Goal: Information Seeking & Learning: Learn about a topic

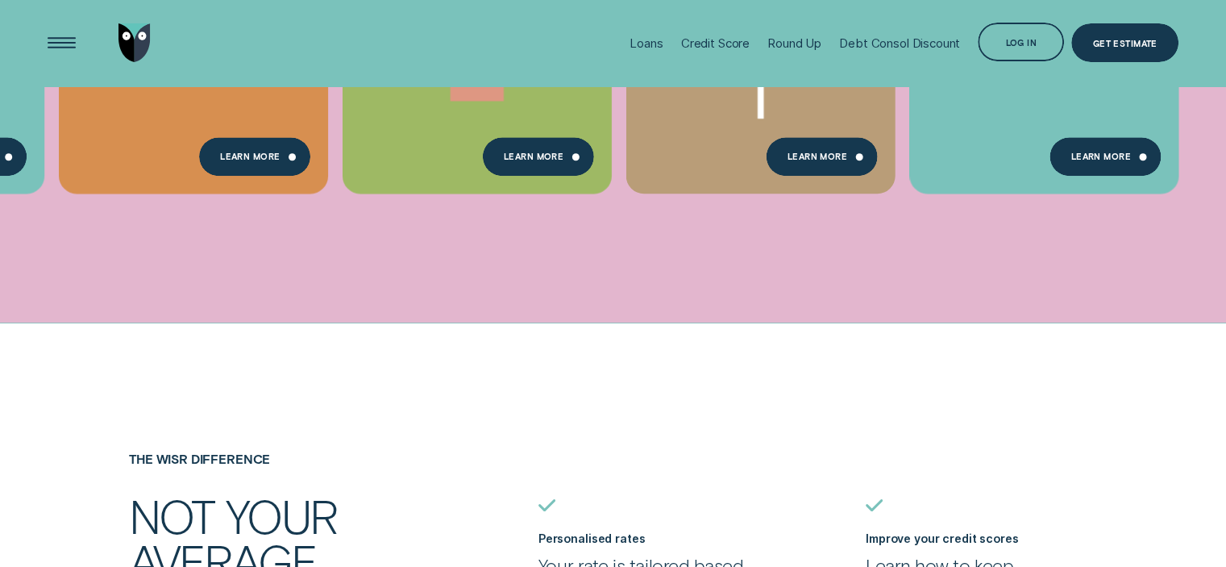
scroll to position [887, 0]
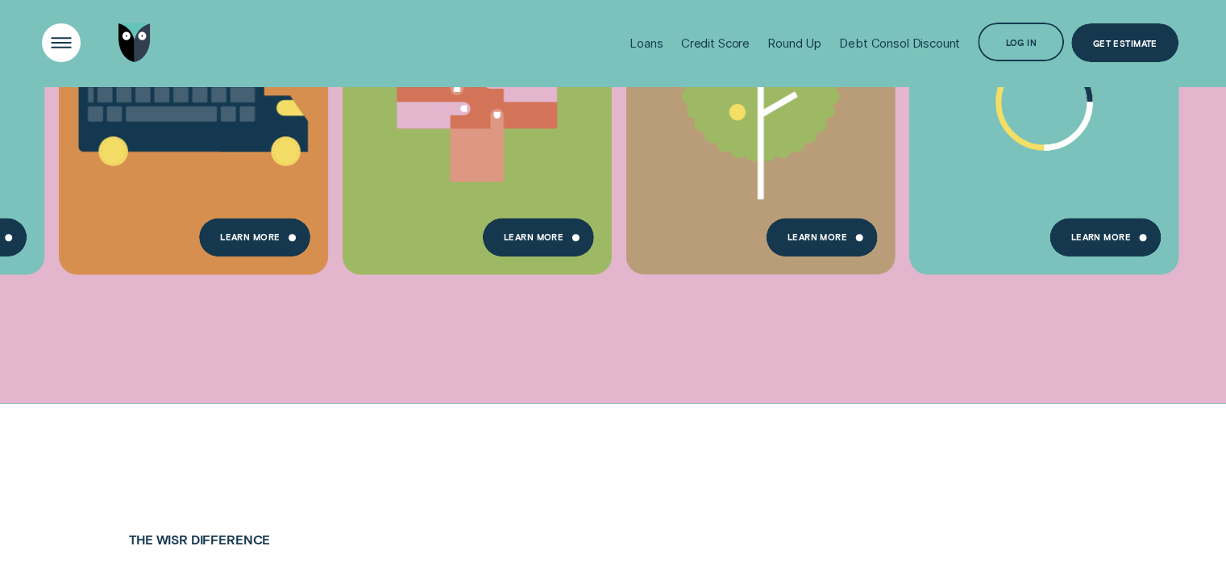
click at [52, 45] on div "Open Menu" at bounding box center [61, 42] width 55 height 55
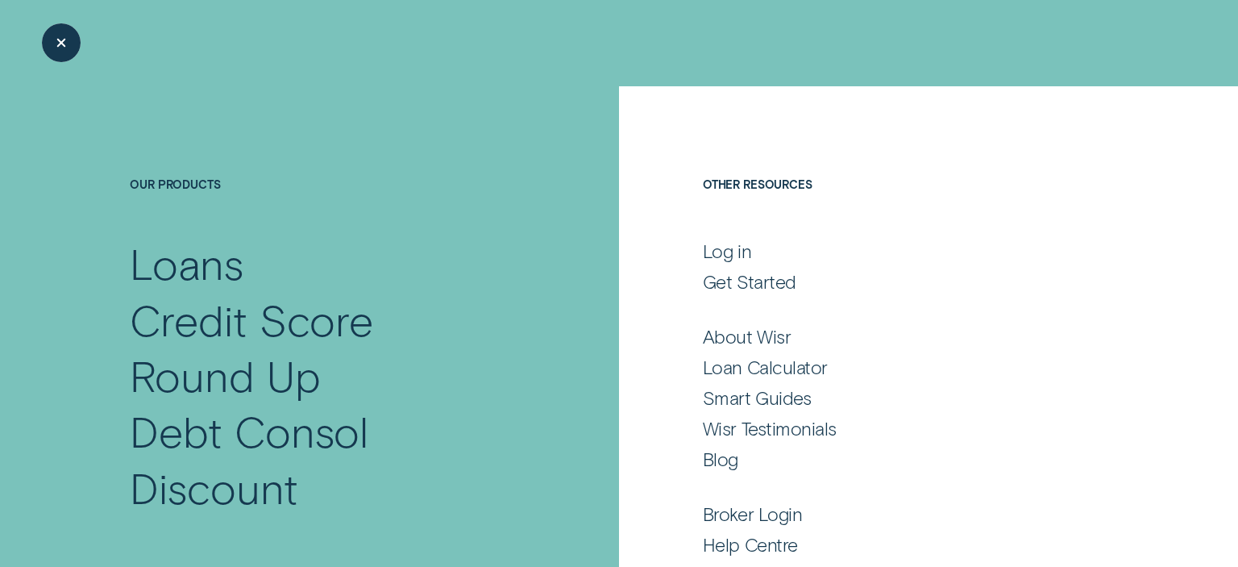
click at [55, 44] on div "Close Menu" at bounding box center [61, 42] width 55 height 55
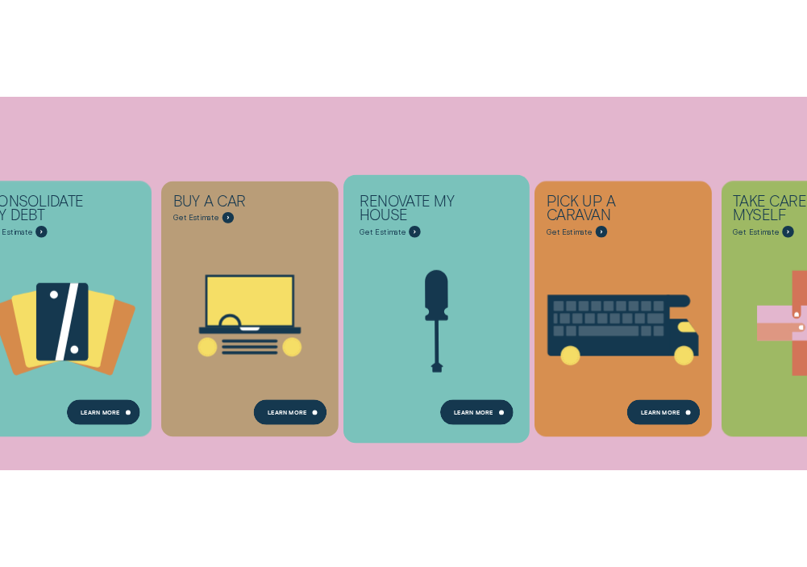
scroll to position [0, 0]
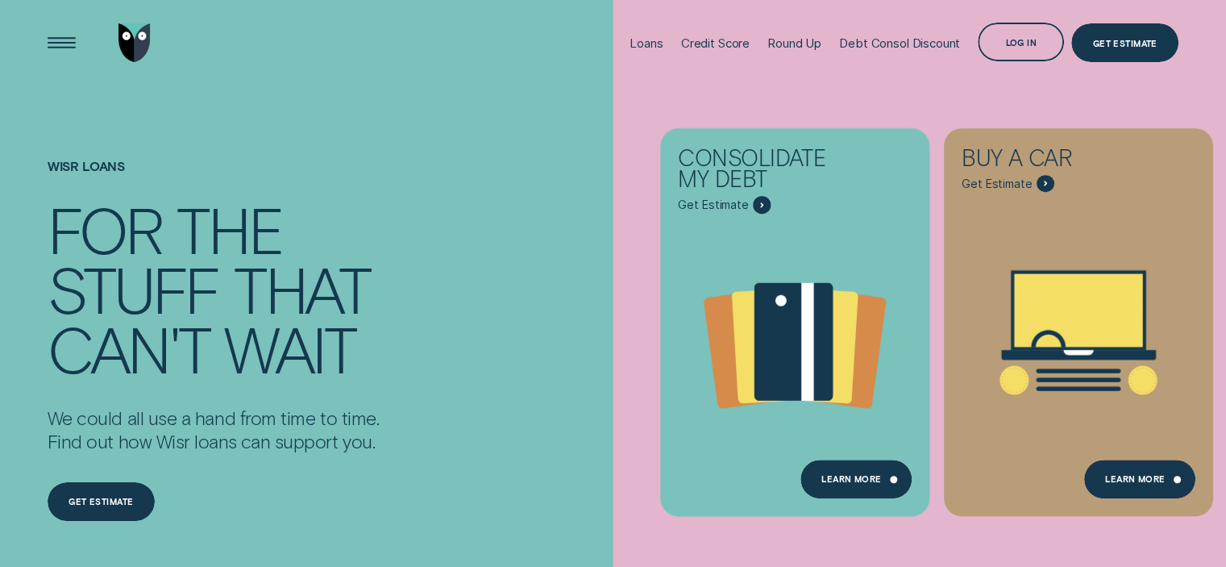
drag, startPoint x: 449, startPoint y: 135, endPoint x: 854, endPoint y: 247, distance: 419.7
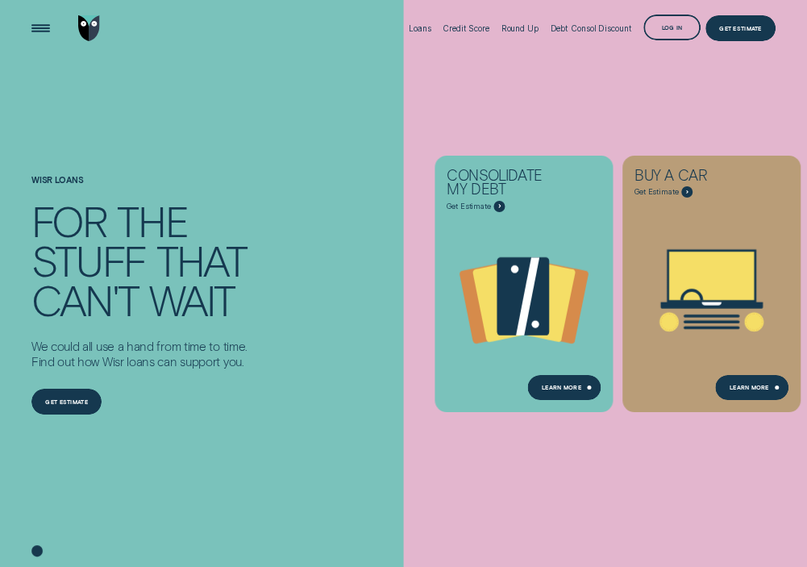
click at [36, 551] on icon at bounding box center [36, 550] width 11 height 11
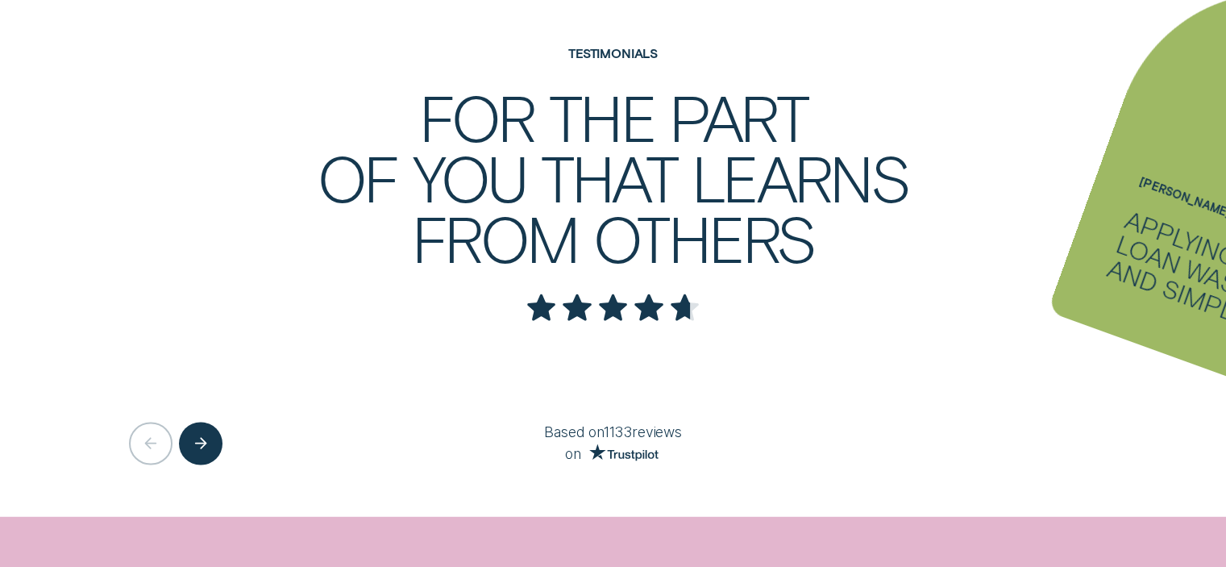
scroll to position [2822, 0]
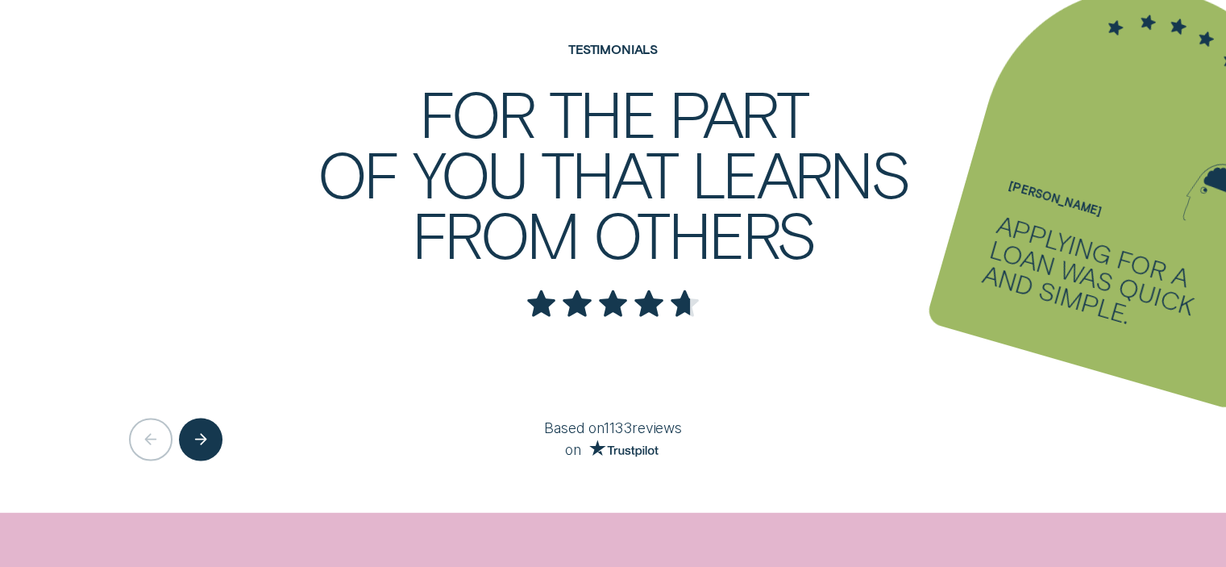
drag, startPoint x: 966, startPoint y: 264, endPoint x: 502, endPoint y: 264, distance: 463.5
click at [562, 264] on ul "[PERSON_NAME] - Five Applying for a loan was quick and simple. [PERSON_NAME] - …" at bounding box center [613, 199] width 1226 height 625
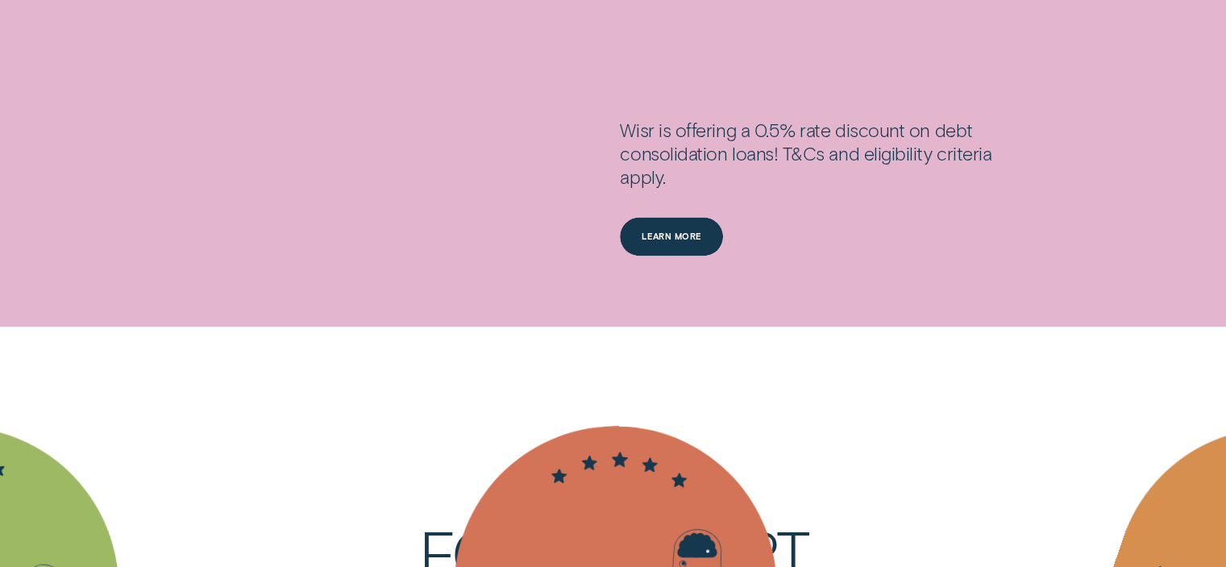
scroll to position [2015, 0]
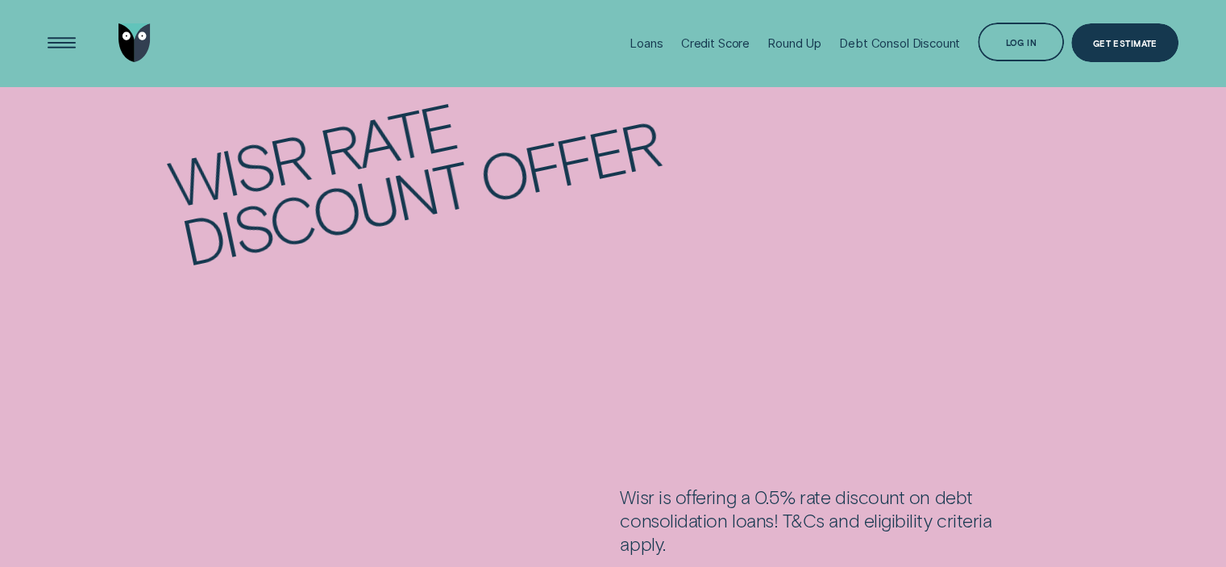
drag, startPoint x: 901, startPoint y: 243, endPoint x: 297, endPoint y: 281, distance: 605.8
click at [303, 284] on div "Wisr rate discount offer" at bounding box center [614, 175] width 1132 height 421
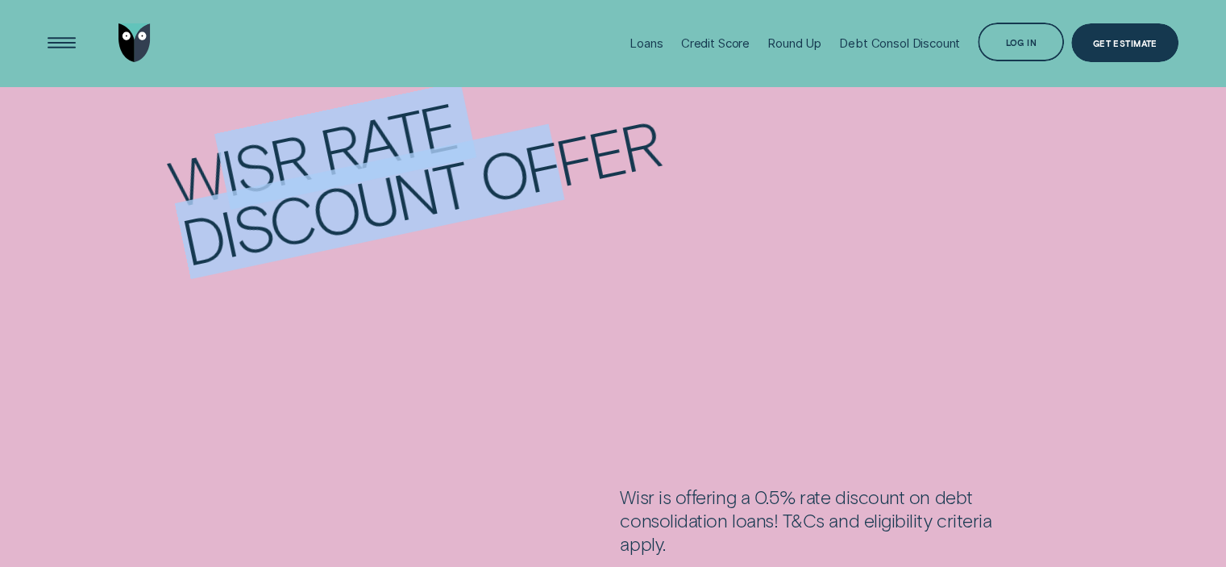
drag, startPoint x: 222, startPoint y: 210, endPoint x: 588, endPoint y: 341, distance: 388.9
click at [600, 348] on div "Wisr rate discount offer" at bounding box center [614, 175] width 1132 height 421
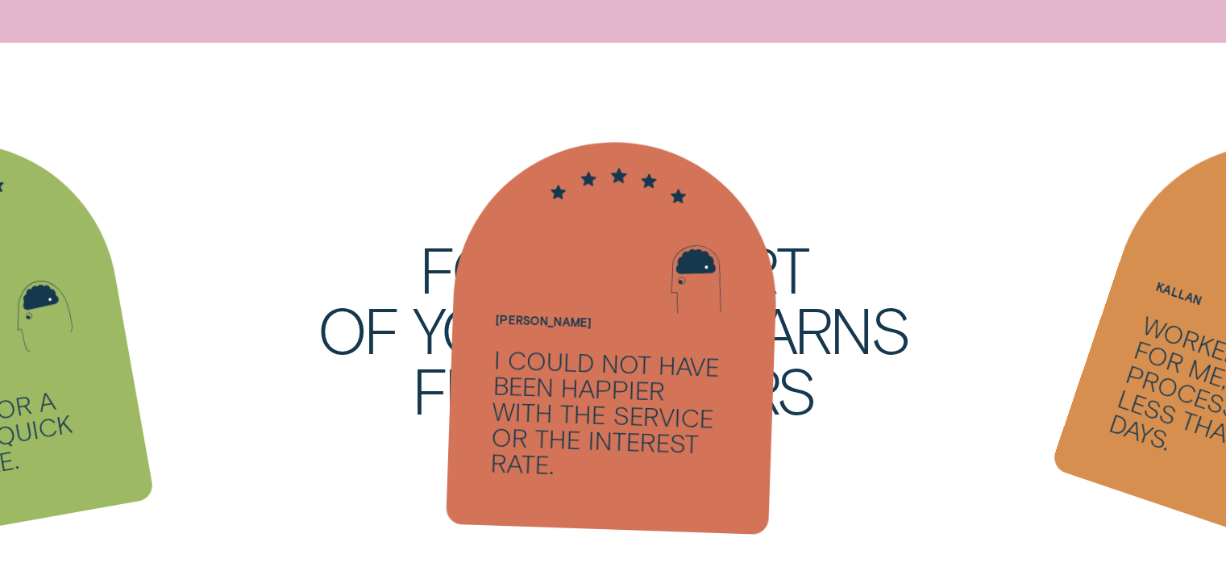
scroll to position [2741, 0]
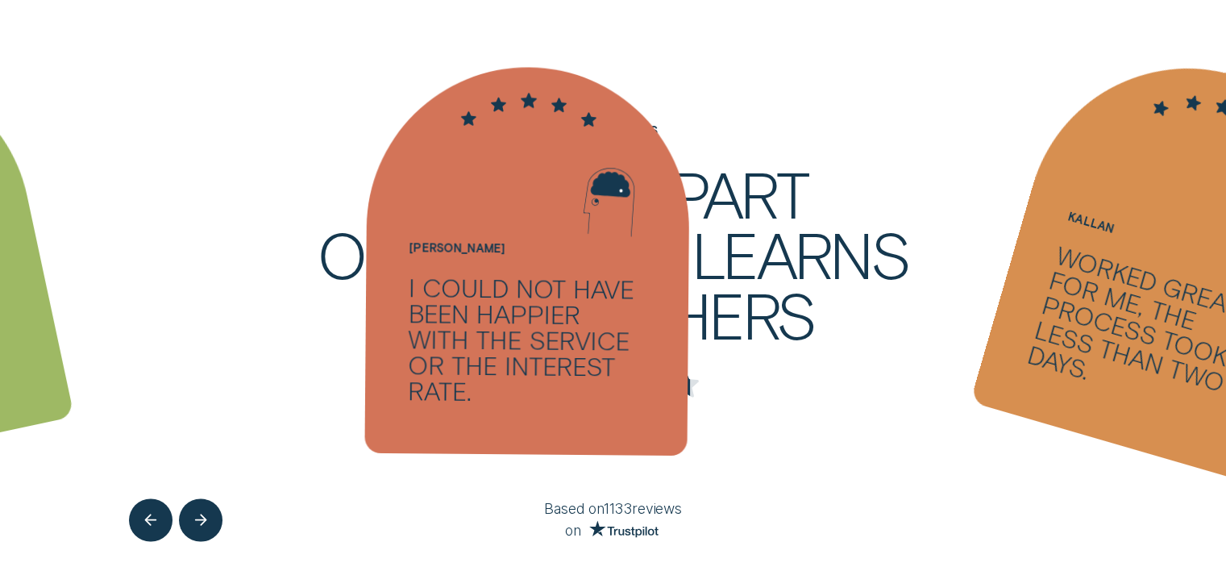
drag, startPoint x: 532, startPoint y: 289, endPoint x: 356, endPoint y: 291, distance: 175.7
click at [417, 289] on div "I could not have been happier with the service or the interest rate." at bounding box center [527, 339] width 238 height 131
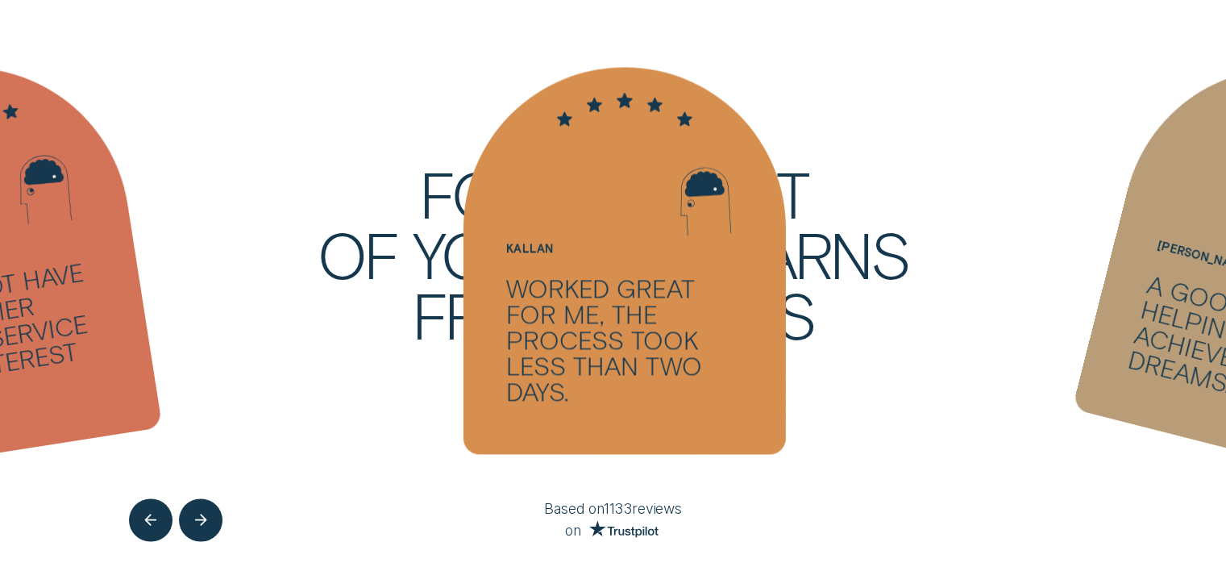
drag, startPoint x: 705, startPoint y: 257, endPoint x: 364, endPoint y: 267, distance: 340.3
click at [463, 267] on div at bounding box center [624, 260] width 322 height 387
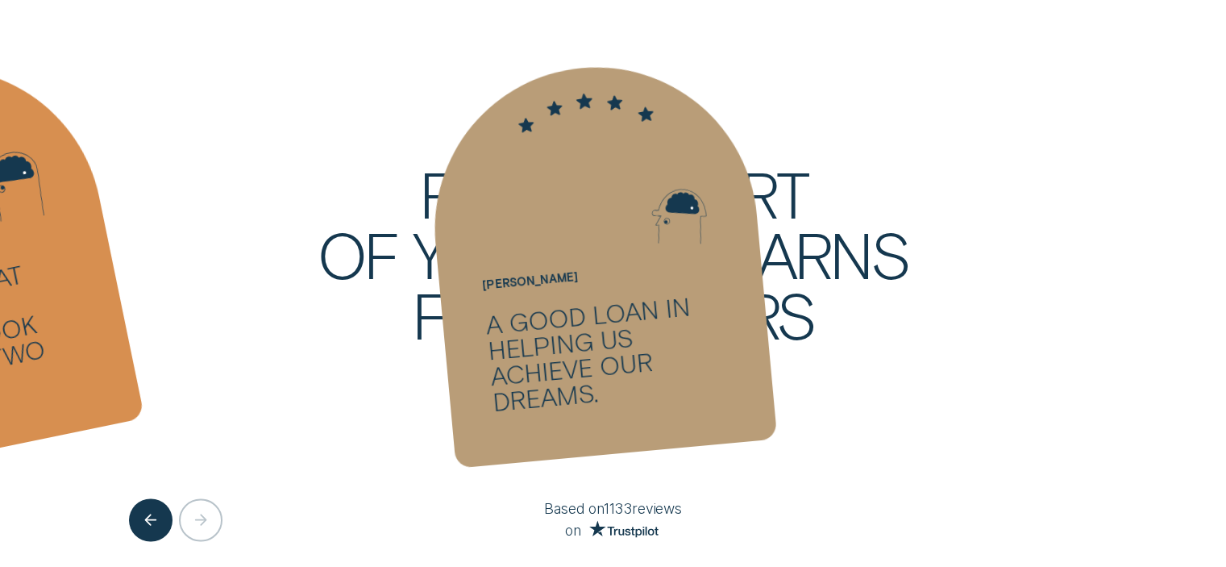
drag, startPoint x: 667, startPoint y: 253, endPoint x: 265, endPoint y: 260, distance: 401.5
click at [421, 257] on div "[PERSON_NAME] - Four A good loan in helping us achieve our dreams." at bounding box center [599, 260] width 356 height 415
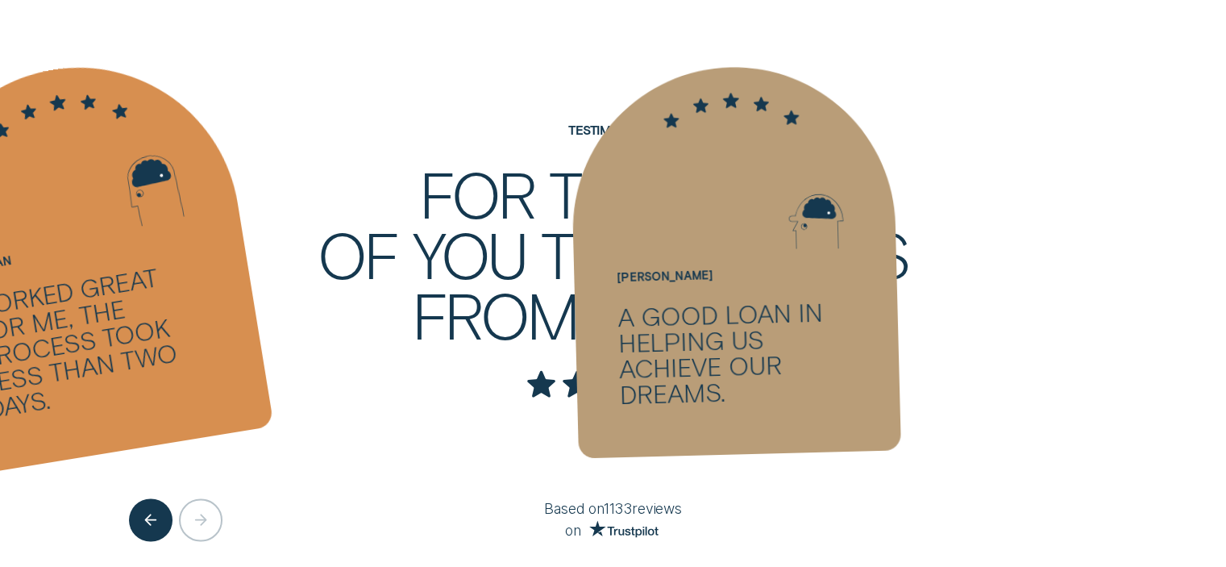
drag, startPoint x: 501, startPoint y: 256, endPoint x: 1125, endPoint y: 296, distance: 625.3
click at [900, 284] on div at bounding box center [734, 260] width 332 height 395
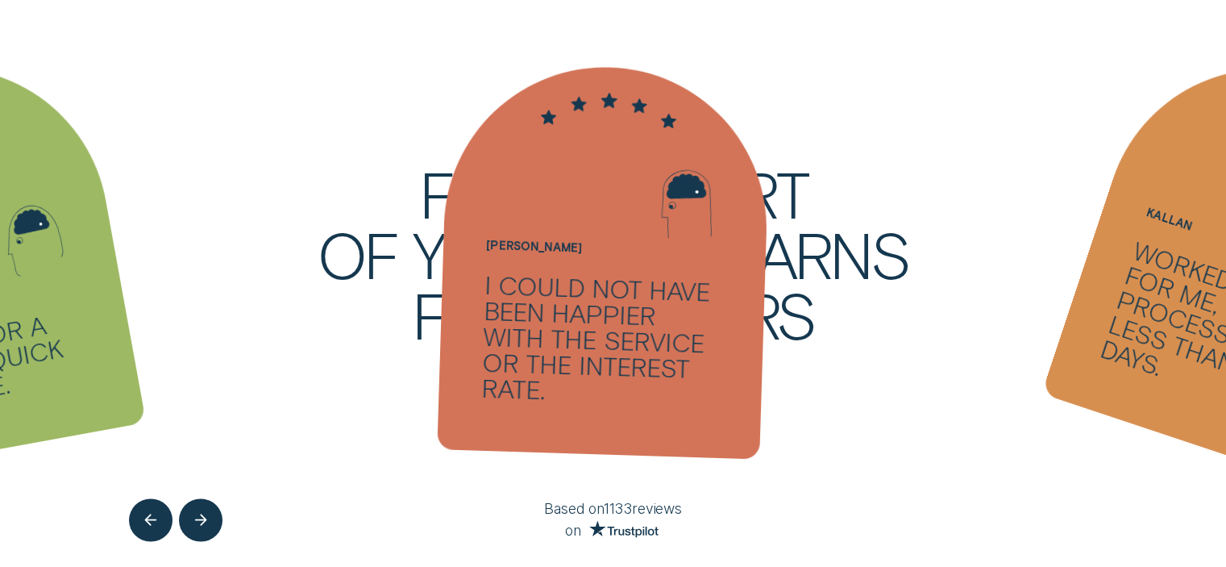
click at [925, 318] on ul "[PERSON_NAME] - Five Applying for a loan was quick and simple. [PERSON_NAME] - …" at bounding box center [613, 280] width 1226 height 625
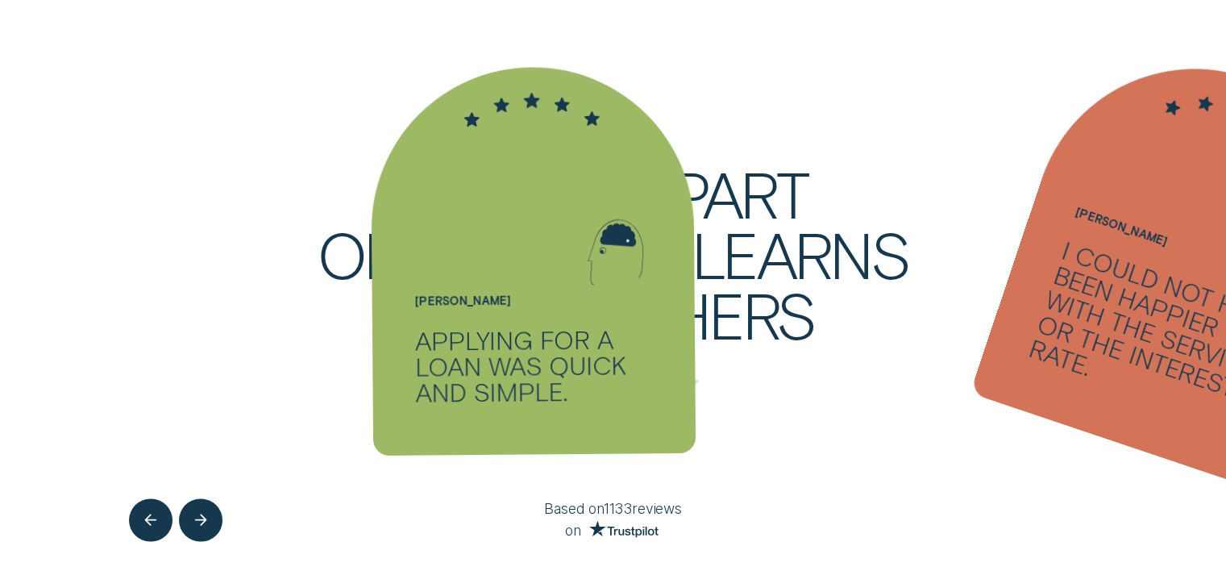
drag, startPoint x: 543, startPoint y: 301, endPoint x: 316, endPoint y: 300, distance: 227.3
click at [472, 301] on div "[PERSON_NAME] - Five" at bounding box center [532, 253] width 237 height 106
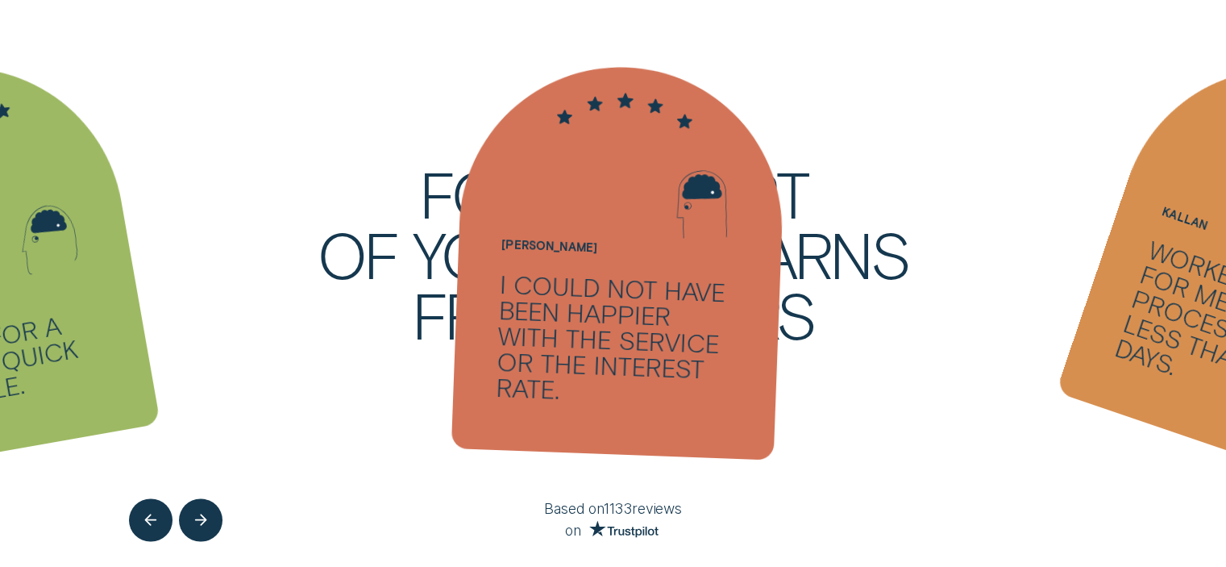
drag, startPoint x: 660, startPoint y: 294, endPoint x: 230, endPoint y: 302, distance: 430.6
click at [496, 301] on div "I could not have been happier with the service or the interest rate." at bounding box center [616, 340] width 241 height 138
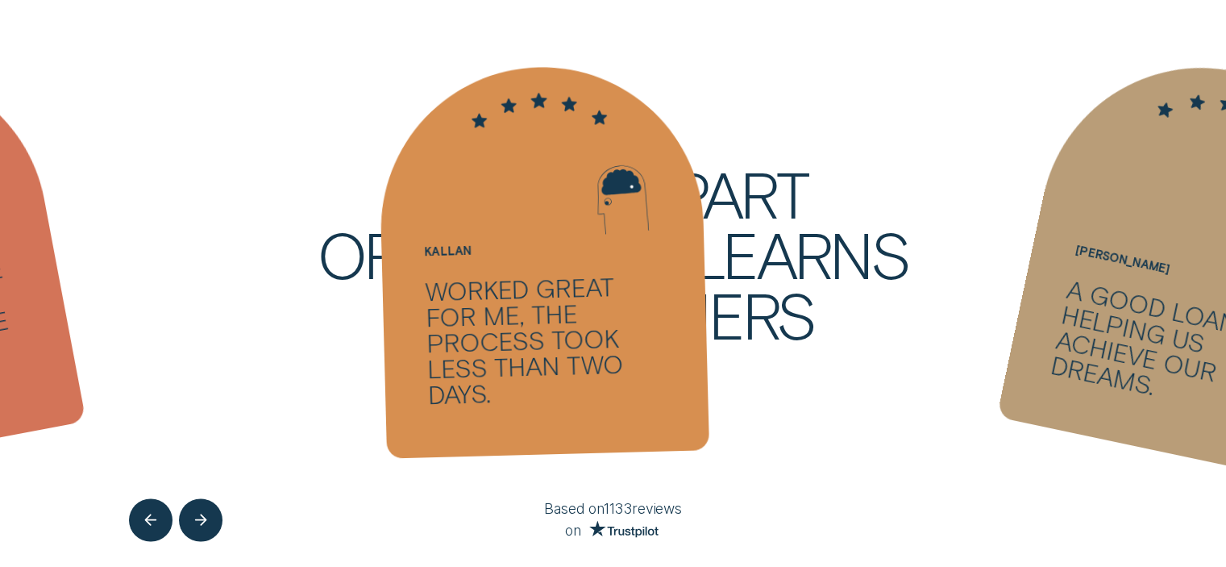
drag, startPoint x: 616, startPoint y: 288, endPoint x: 39, endPoint y: 298, distance: 577.3
click at [280, 297] on ul "[PERSON_NAME] - Five Applying for a loan was quick and simple. [PERSON_NAME] - …" at bounding box center [613, 280] width 1226 height 625
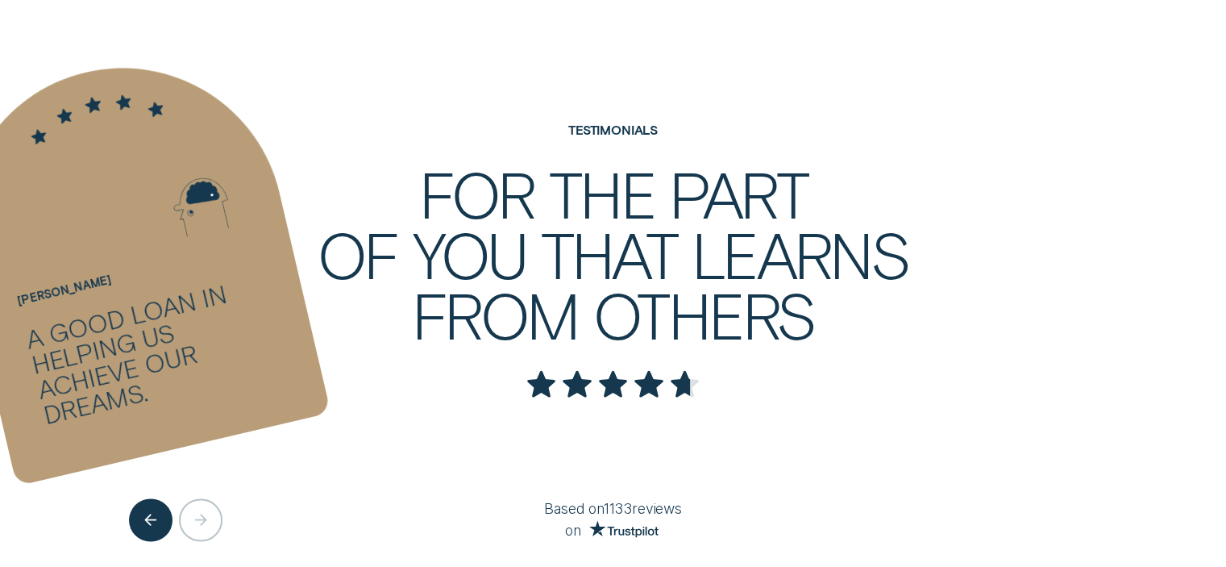
drag, startPoint x: 556, startPoint y: 296, endPoint x: 271, endPoint y: 301, distance: 285.4
click at [271, 301] on div at bounding box center [129, 260] width 402 height 451
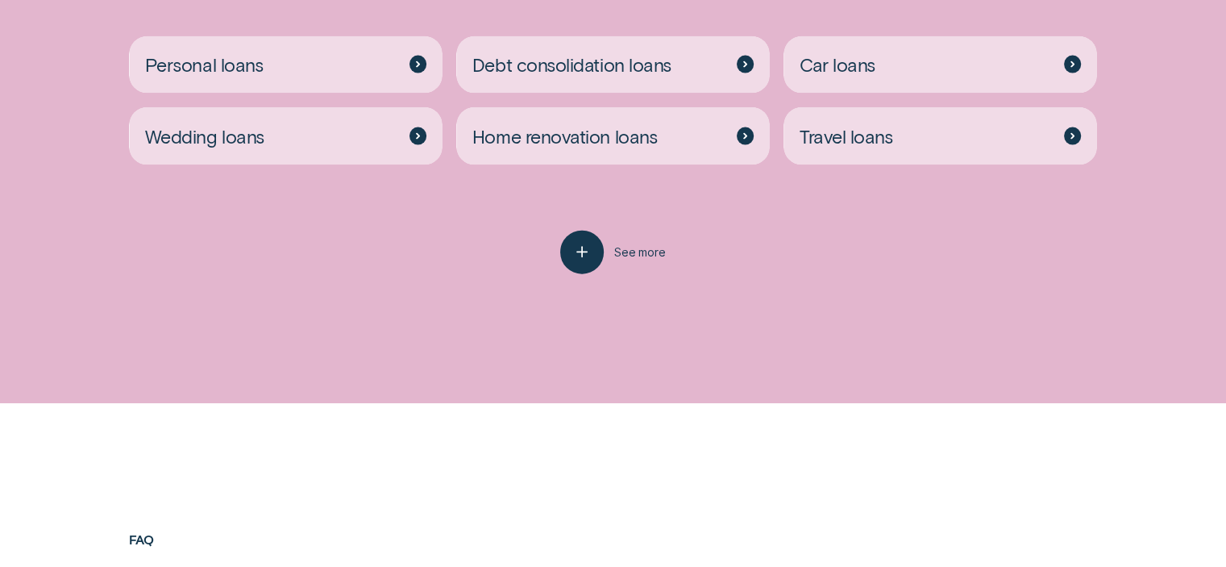
scroll to position [3628, 0]
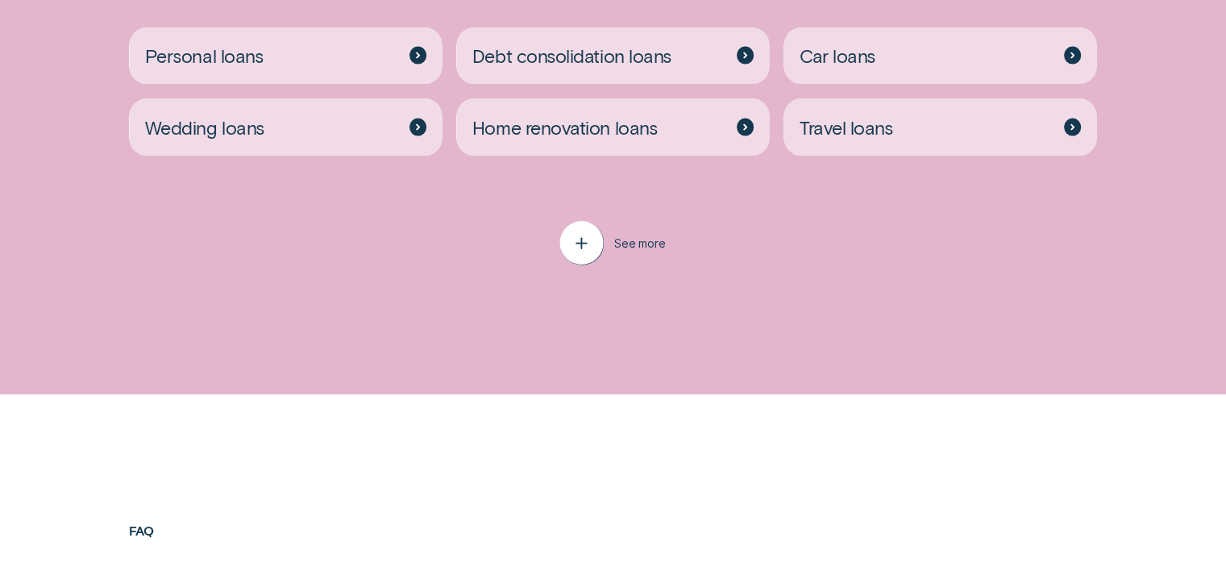
click at [589, 251] on icon "button" at bounding box center [582, 243] width 22 height 25
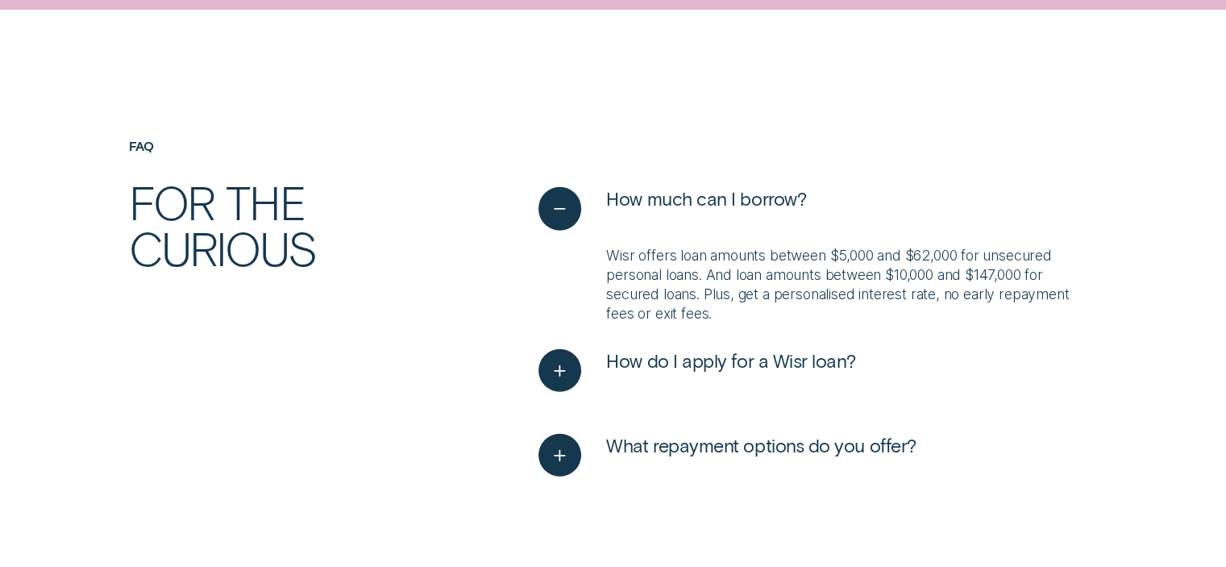
scroll to position [4514, 0]
click at [557, 215] on icon "See less" at bounding box center [560, 208] width 22 height 25
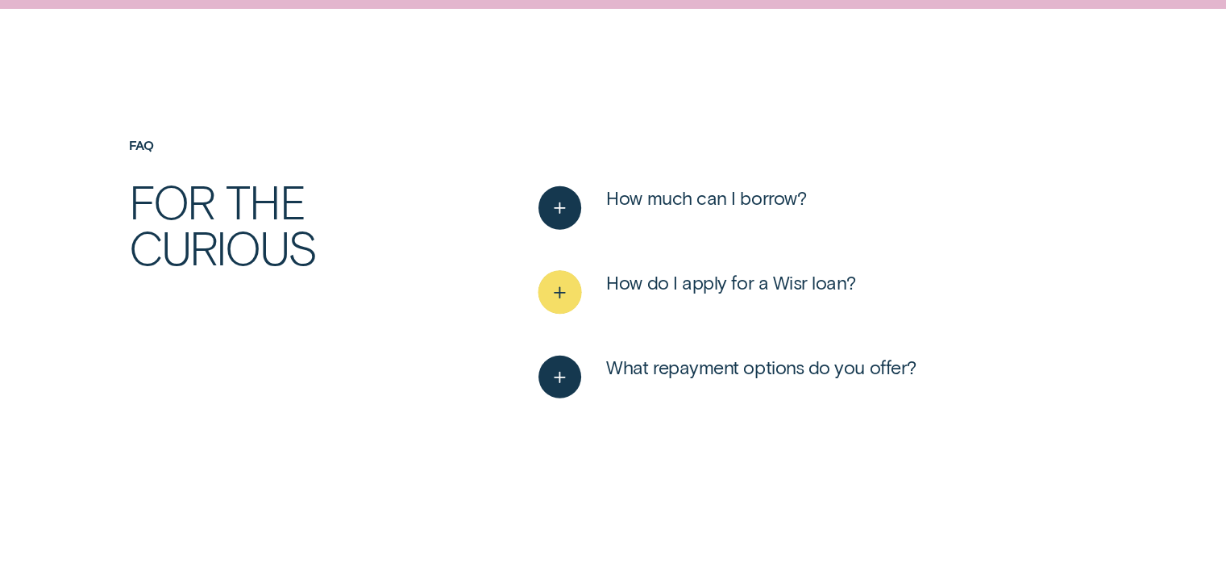
click at [554, 300] on icon "See more" at bounding box center [560, 292] width 22 height 25
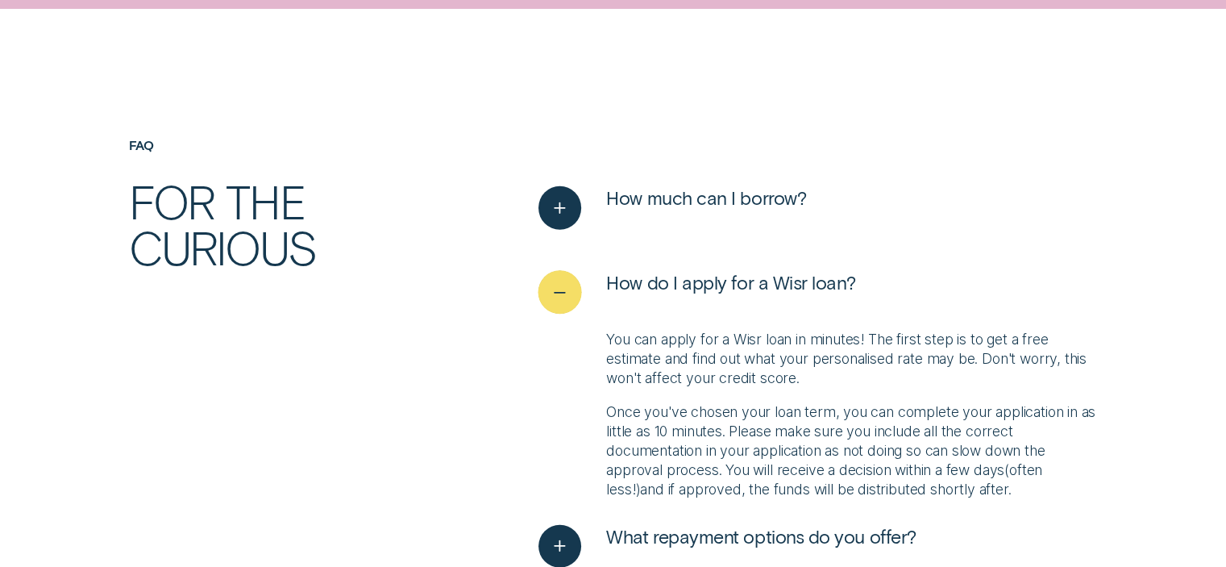
click at [554, 299] on icon "See less" at bounding box center [560, 292] width 22 height 25
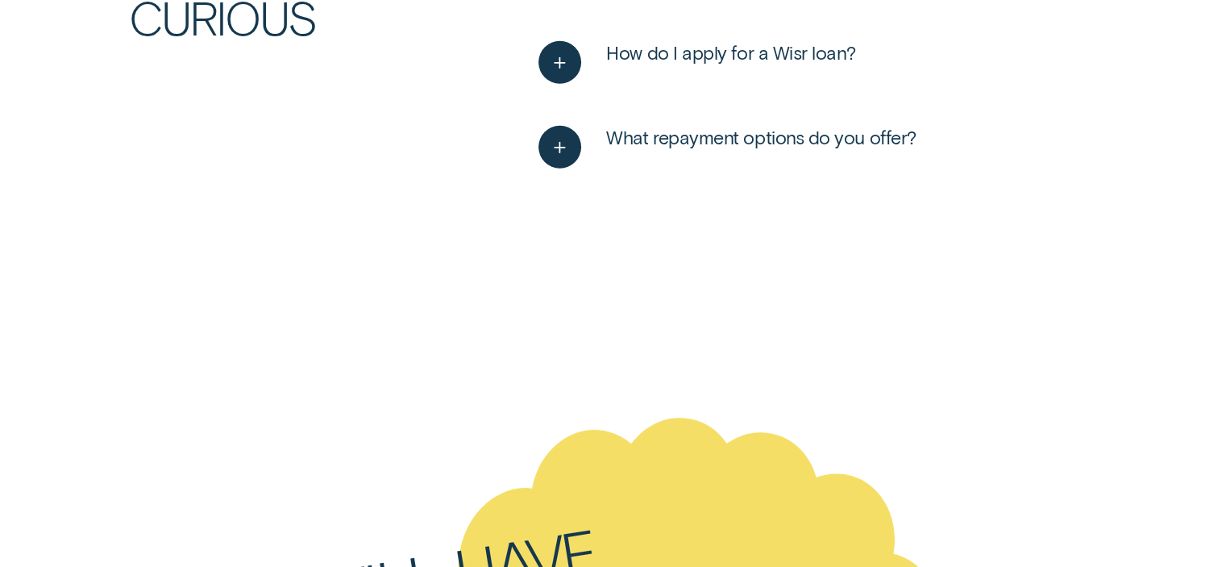
scroll to position [4756, 0]
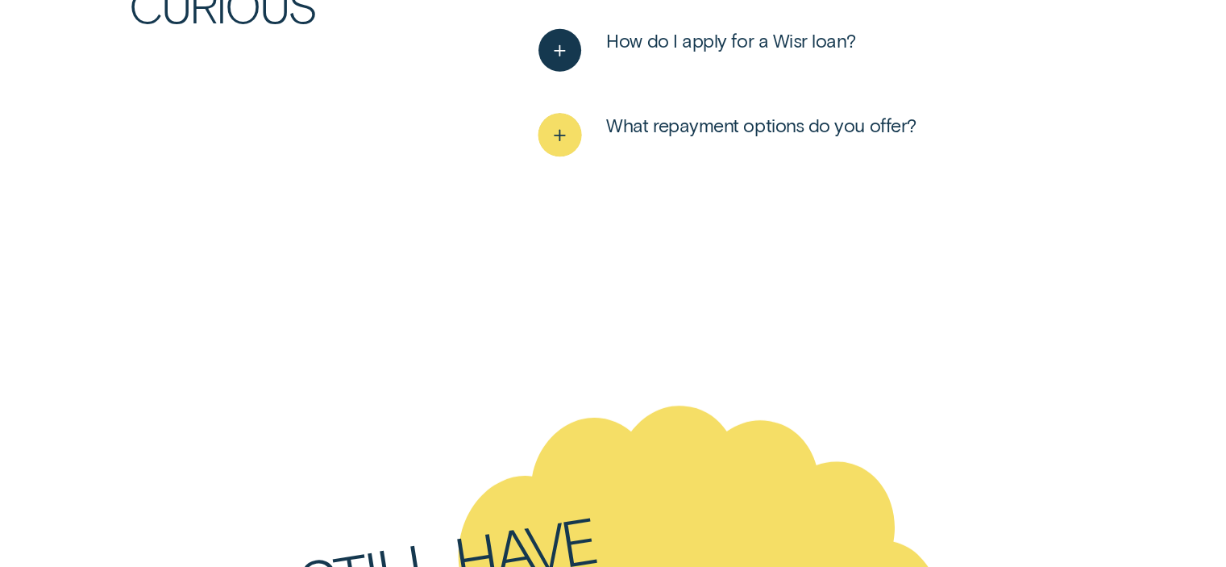
click at [564, 146] on icon "See more" at bounding box center [560, 135] width 22 height 25
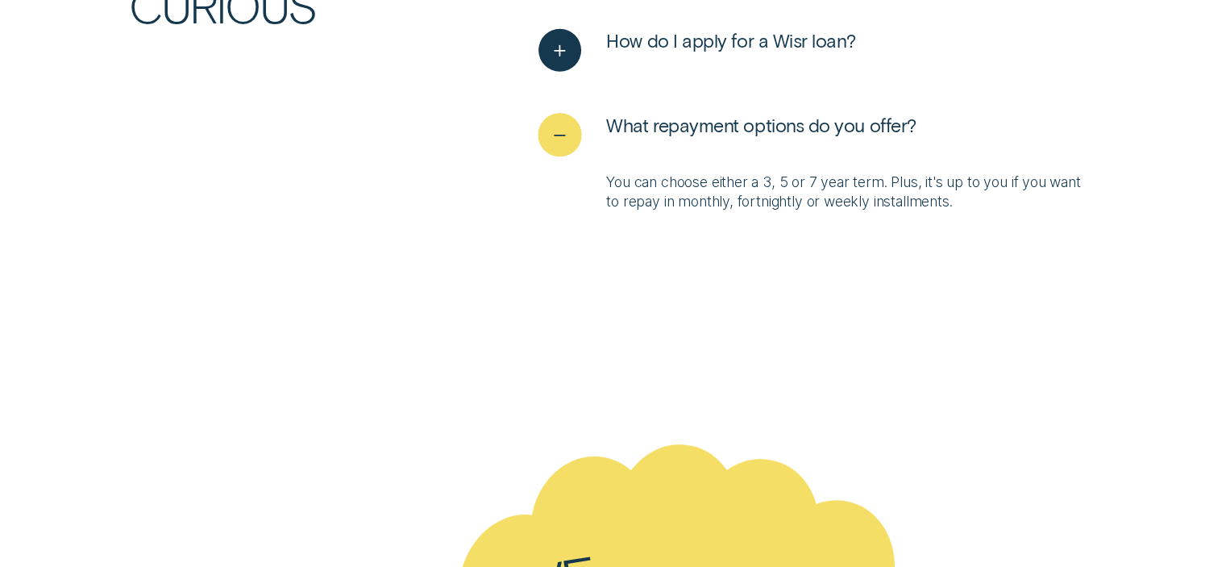
click at [562, 145] on icon "See less" at bounding box center [560, 135] width 22 height 25
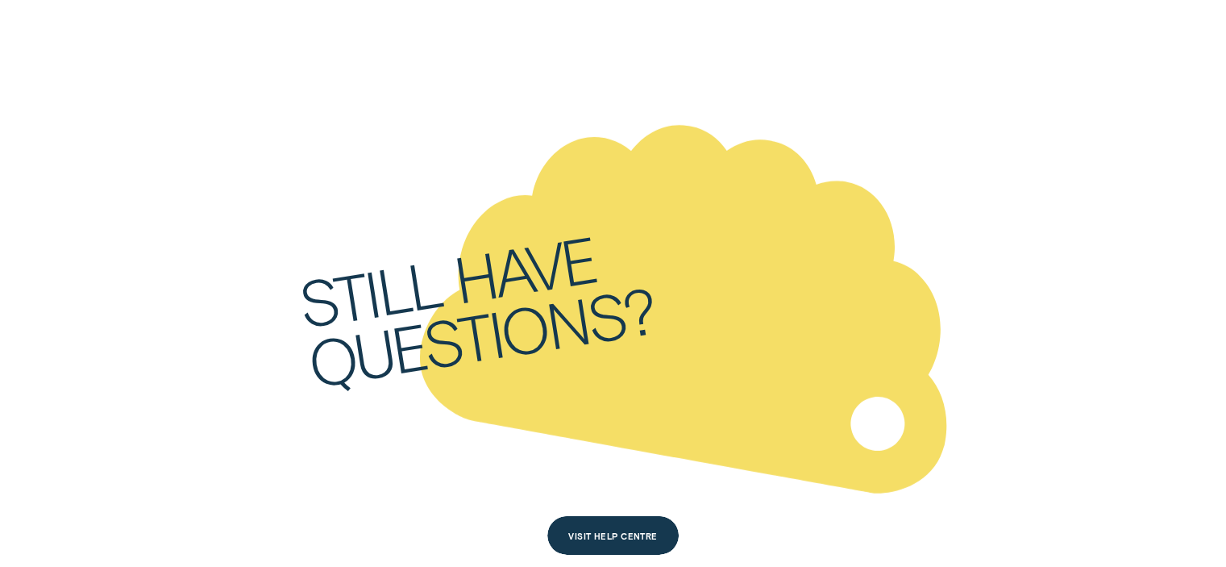
scroll to position [5079, 0]
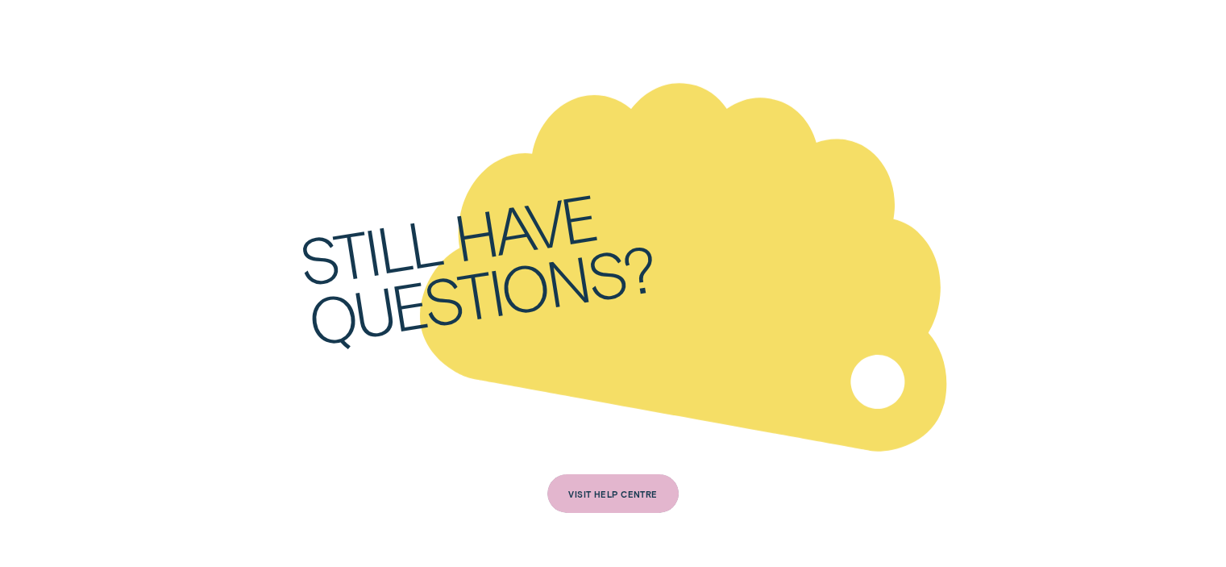
click at [880, 381] on div "Still have questions?" at bounding box center [628, 239] width 720 height 566
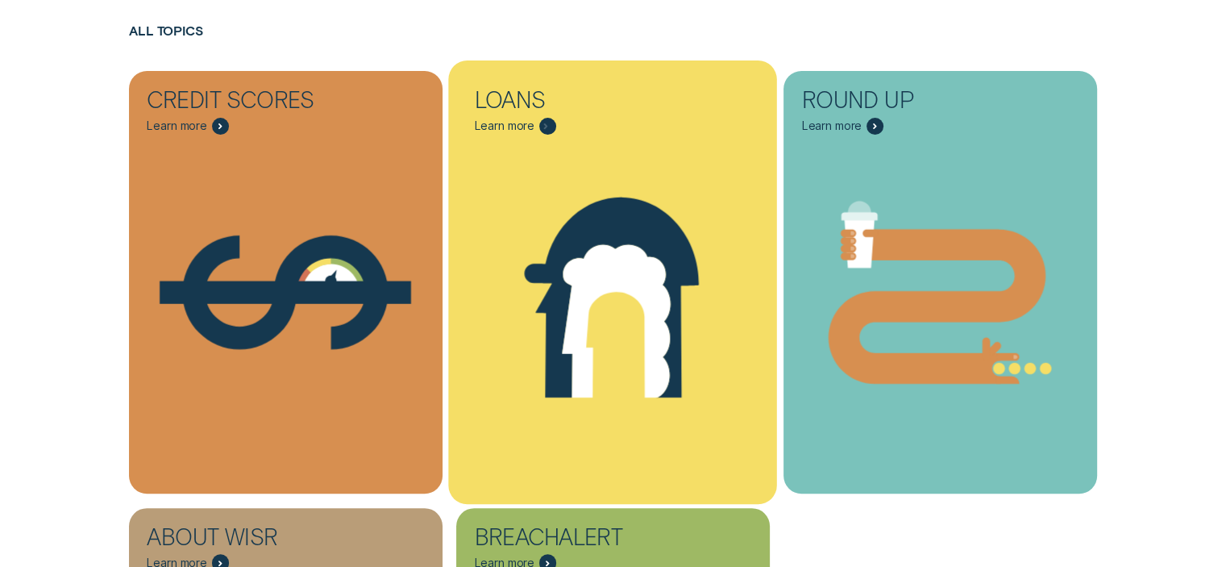
scroll to position [564, 0]
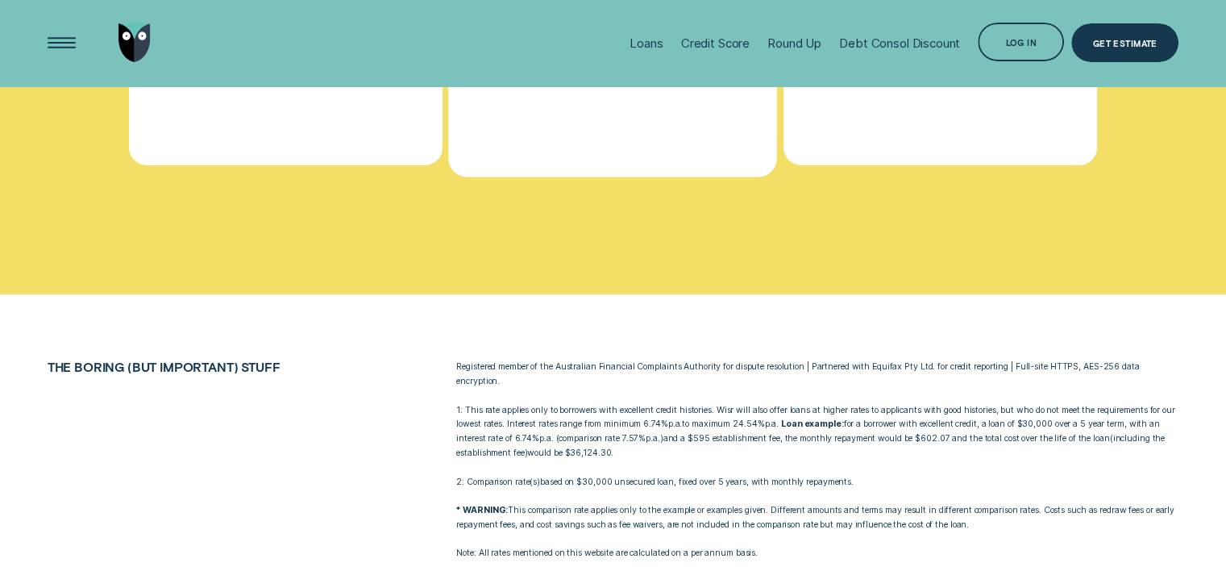
scroll to position [5467, 0]
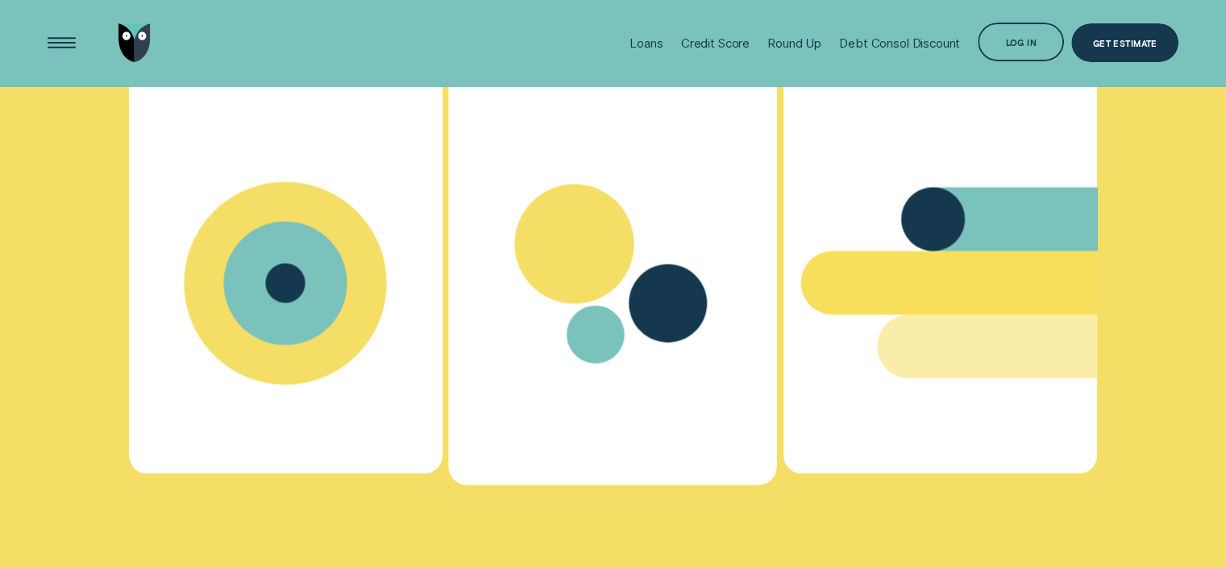
click at [682, 228] on icon "Calculator - Learn more" at bounding box center [613, 283] width 329 height 252
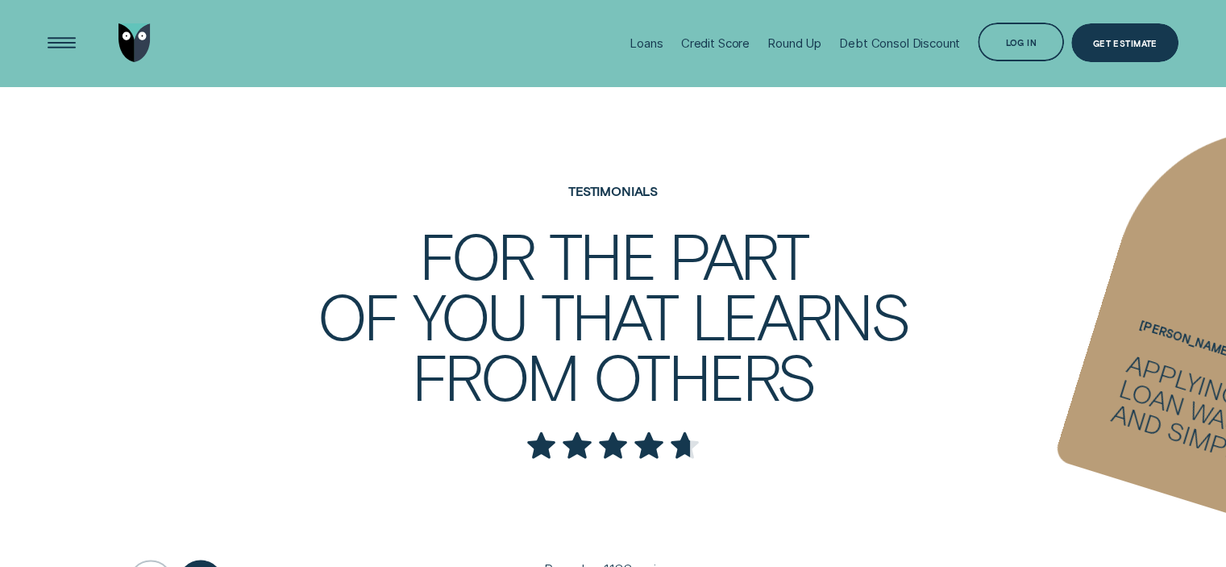
scroll to position [2631, 0]
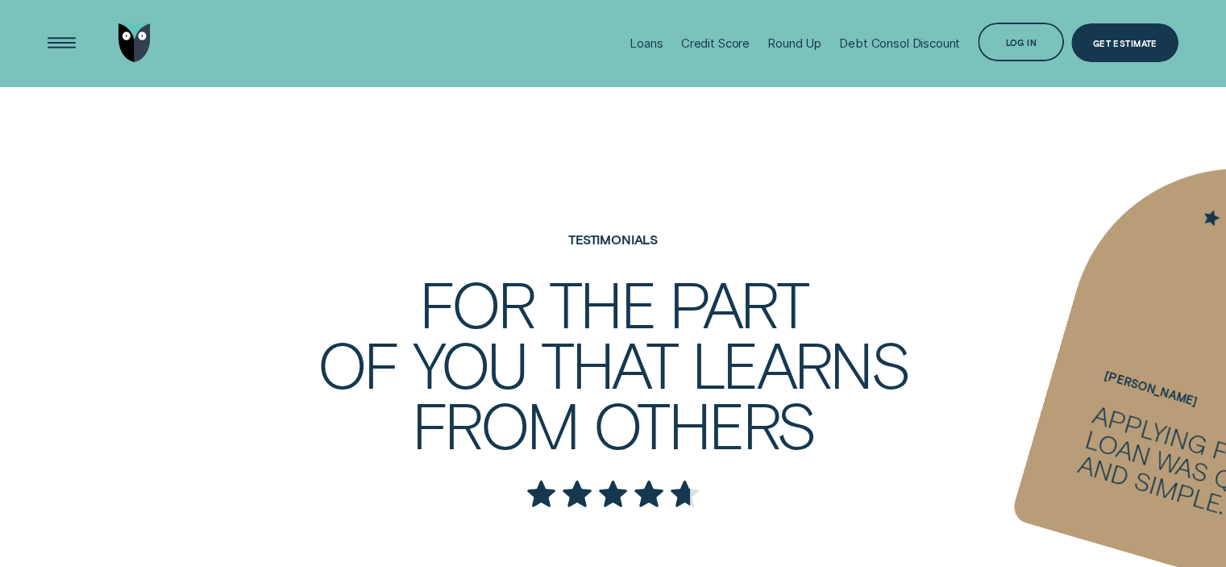
drag, startPoint x: 1121, startPoint y: 357, endPoint x: 455, endPoint y: 331, distance: 667.2
click at [555, 336] on ul "[PERSON_NAME] - Two Applying for a loan was quick and simple. [PERSON_NAME] - O…" at bounding box center [613, 389] width 1226 height 625
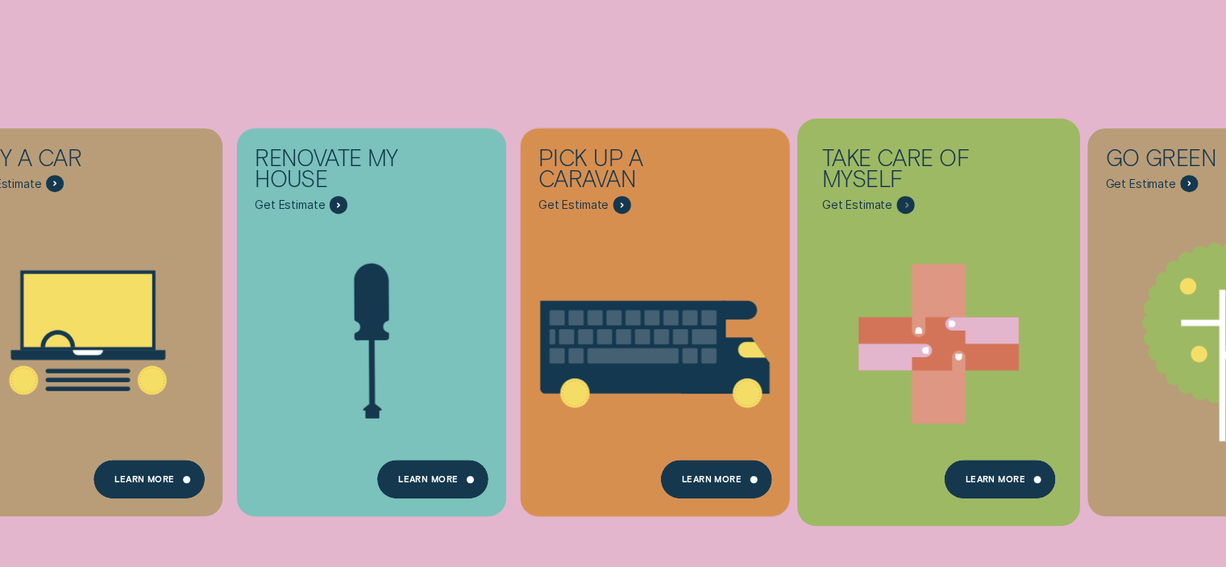
scroll to position [242, 0]
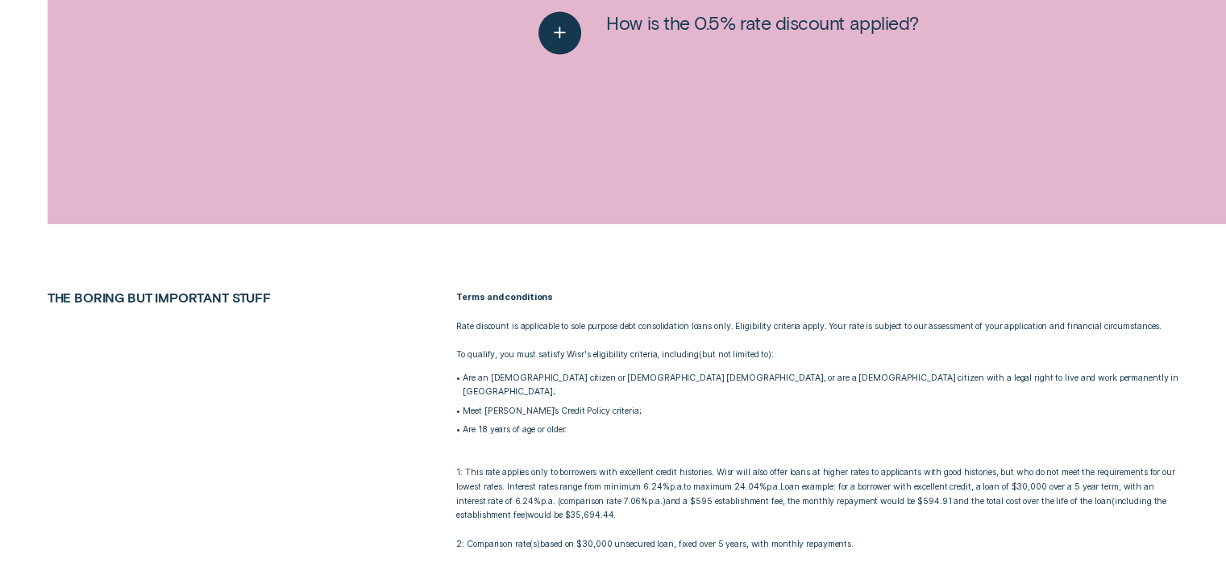
scroll to position [2822, 0]
